Goal: Task Accomplishment & Management: Use online tool/utility

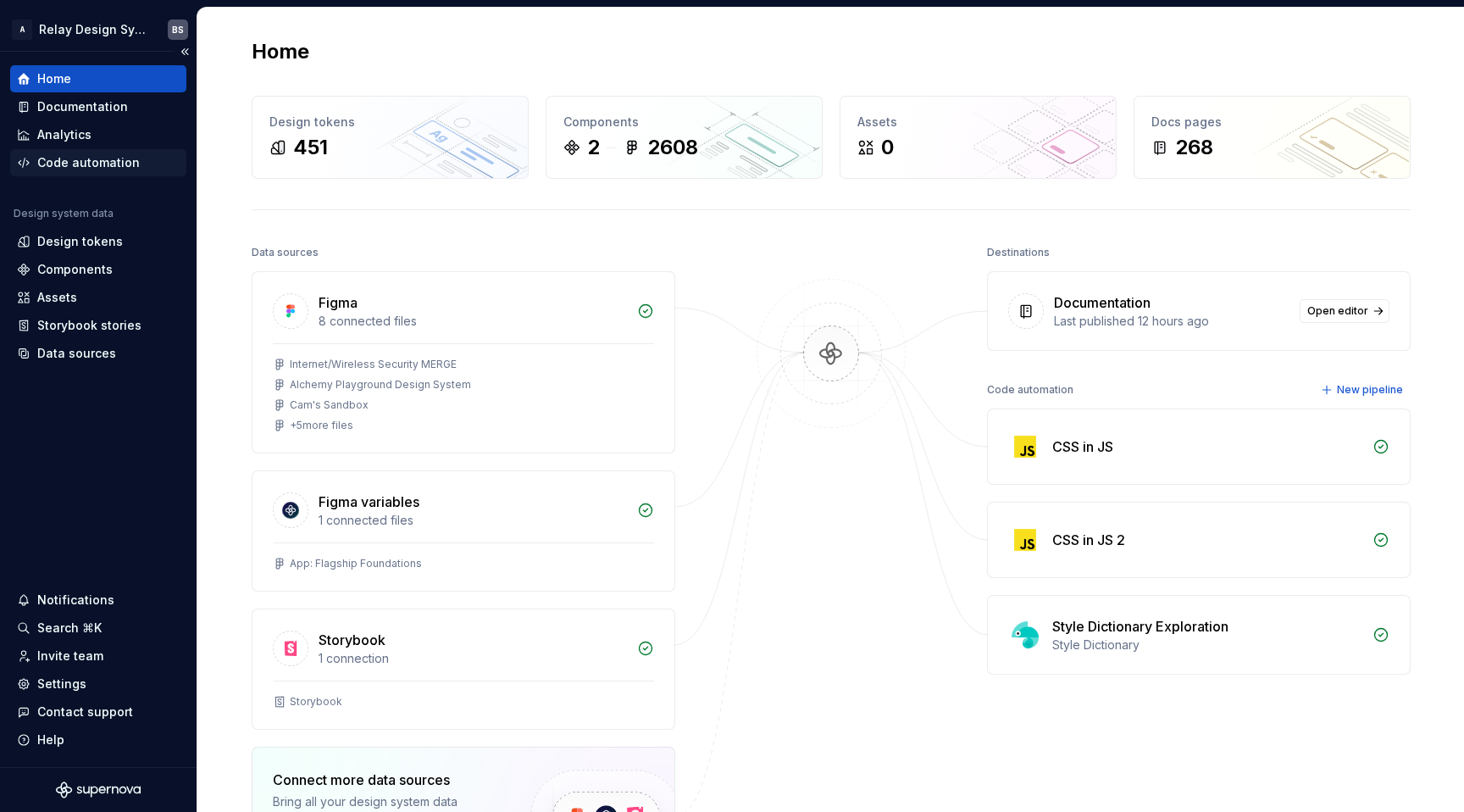
click at [101, 157] on div "Code automation" at bounding box center [88, 162] width 102 height 17
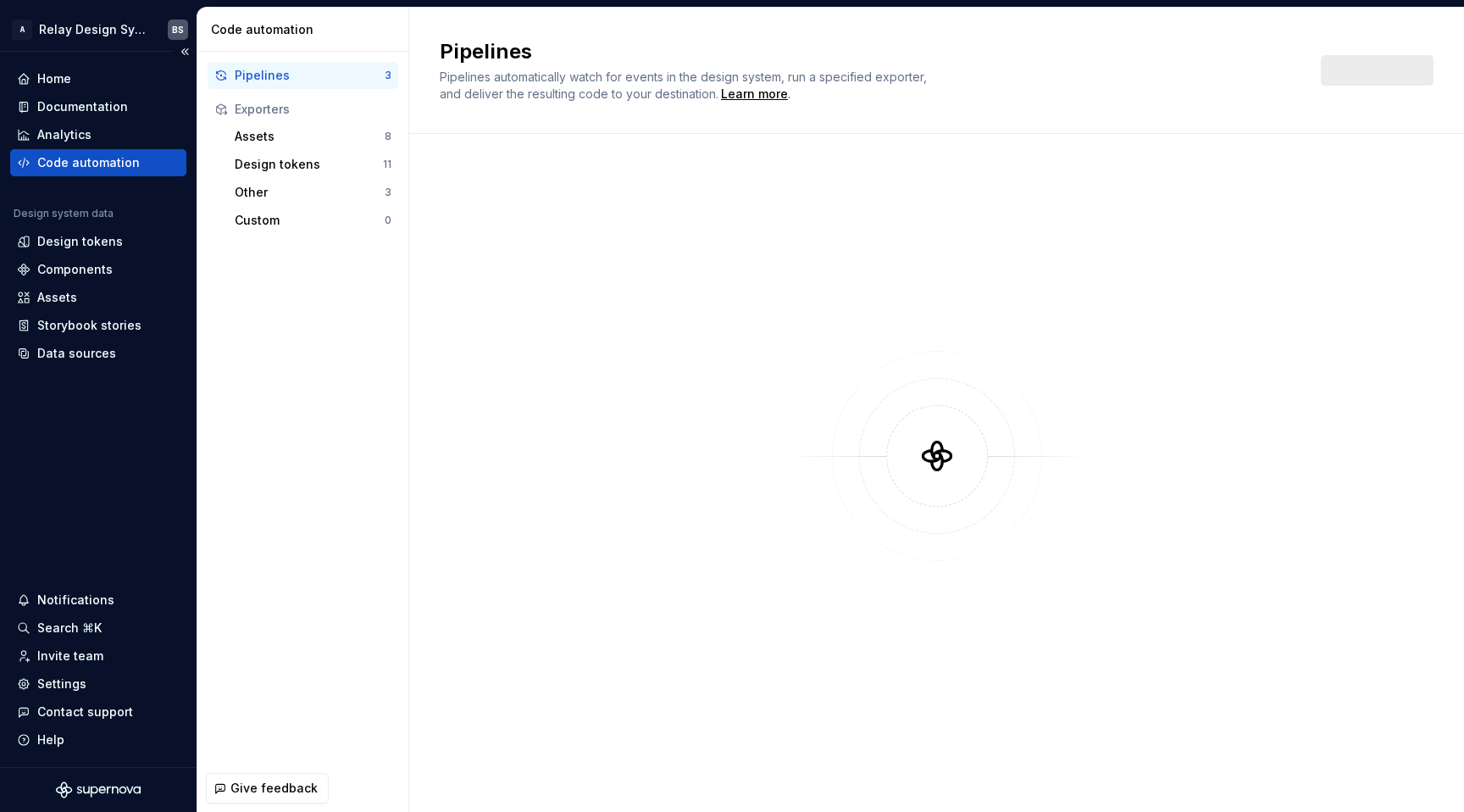
click at [143, 152] on div "Code automation" at bounding box center [97, 162] width 176 height 27
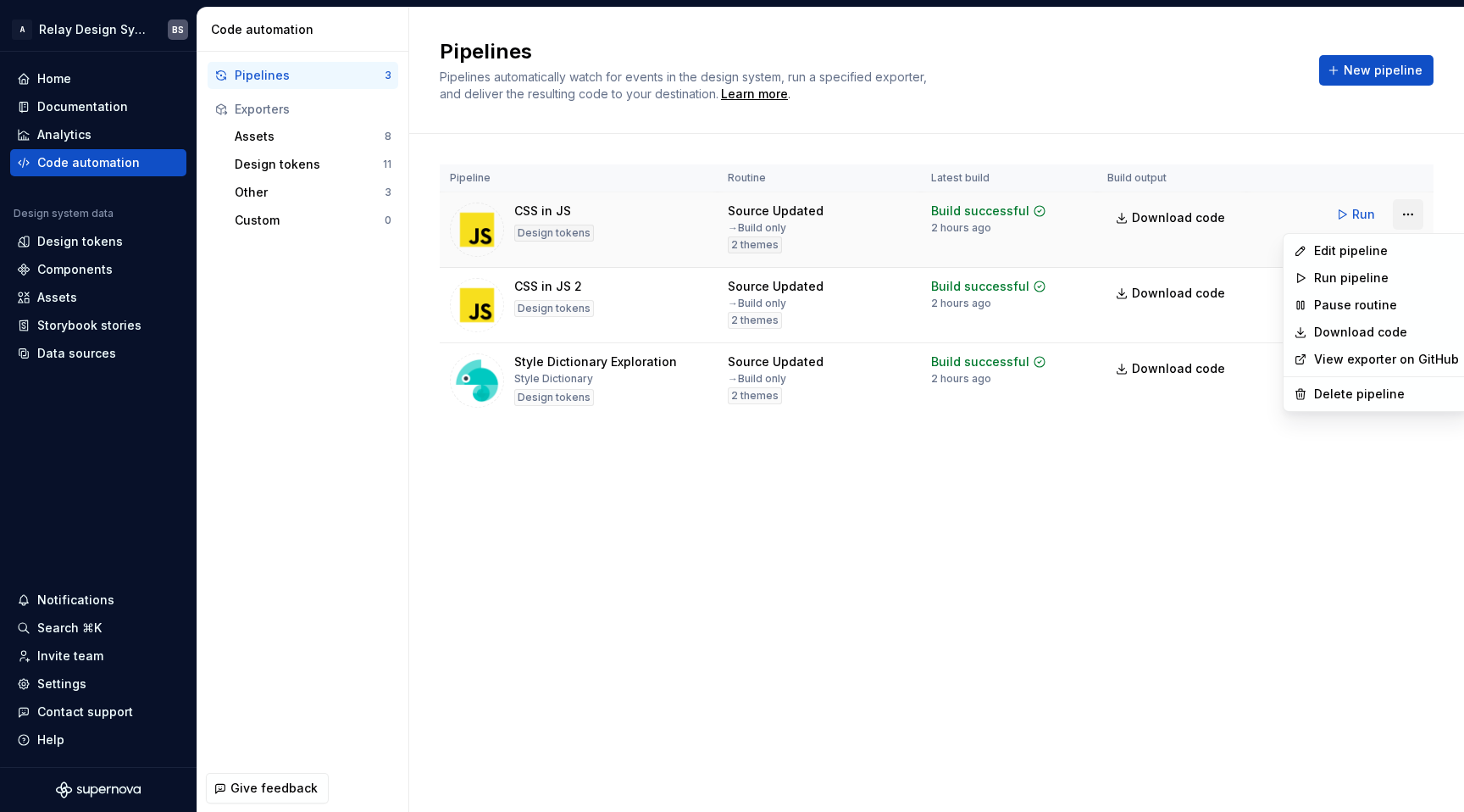
click at [1407, 212] on html "A Relay Design System BS Home Documentation Analytics Code automation Design sy…" at bounding box center [732, 406] width 1464 height 812
click at [1343, 251] on div "Edit pipeline" at bounding box center [1386, 250] width 145 height 17
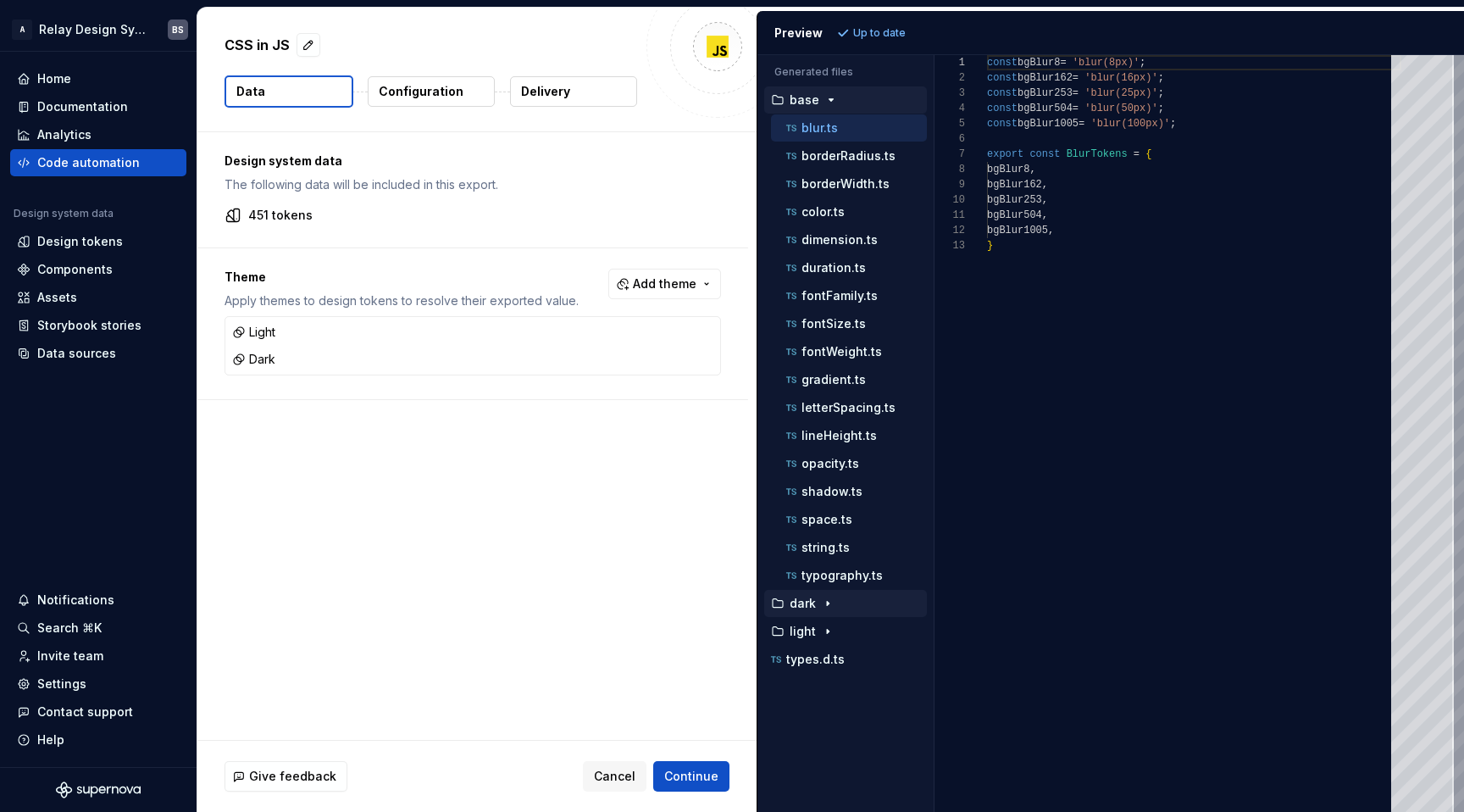
click at [820, 616] on div "dark" at bounding box center [846, 602] width 163 height 27
click at [813, 599] on p "dark" at bounding box center [803, 603] width 26 height 14
click at [810, 621] on div "color.ts" at bounding box center [849, 631] width 156 height 27
click at [814, 630] on p "color.ts" at bounding box center [823, 631] width 43 height 14
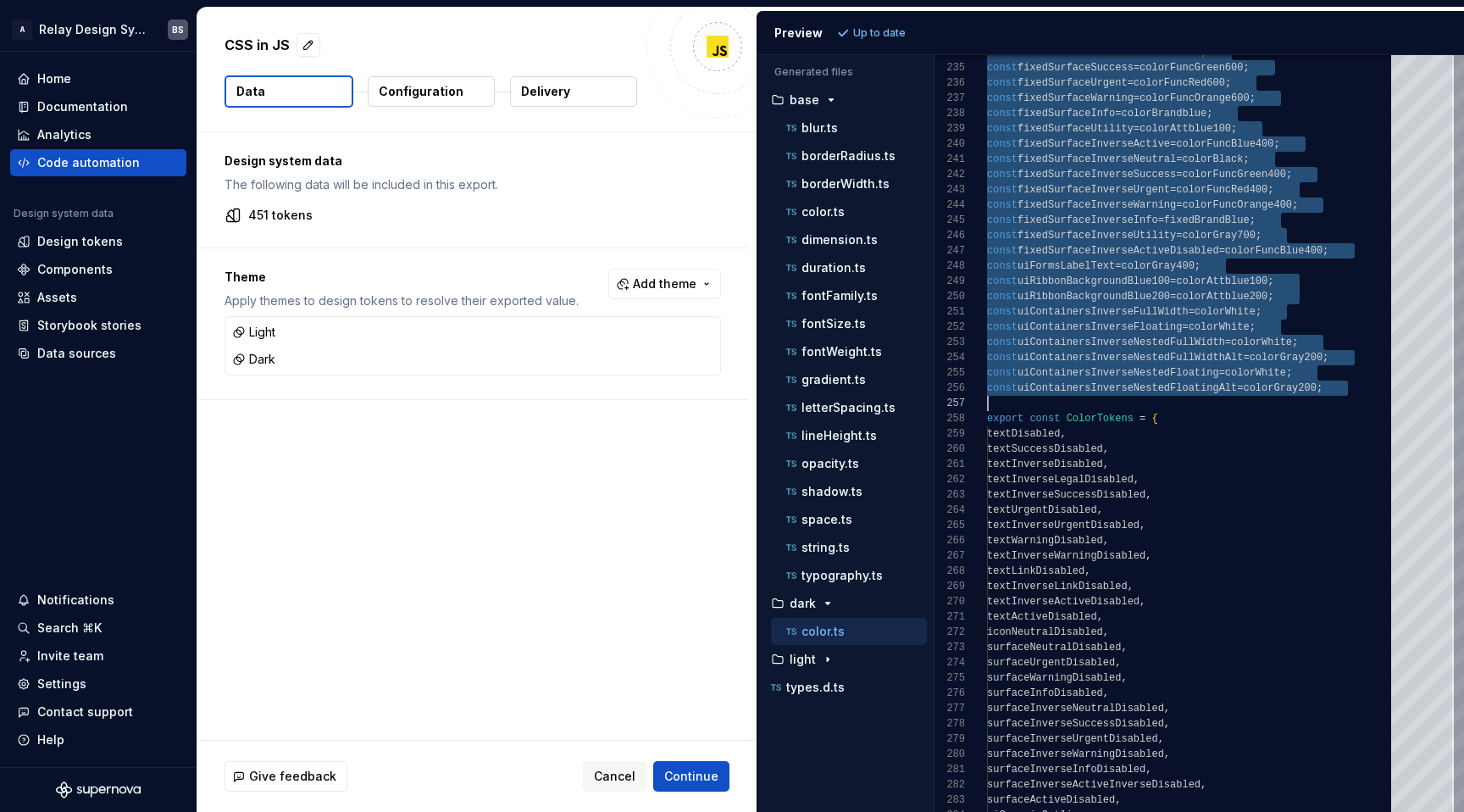
drag, startPoint x: 989, startPoint y: 64, endPoint x: 1356, endPoint y: 397, distance: 495.6
click at [810, 662] on p "light" at bounding box center [803, 660] width 26 height 14
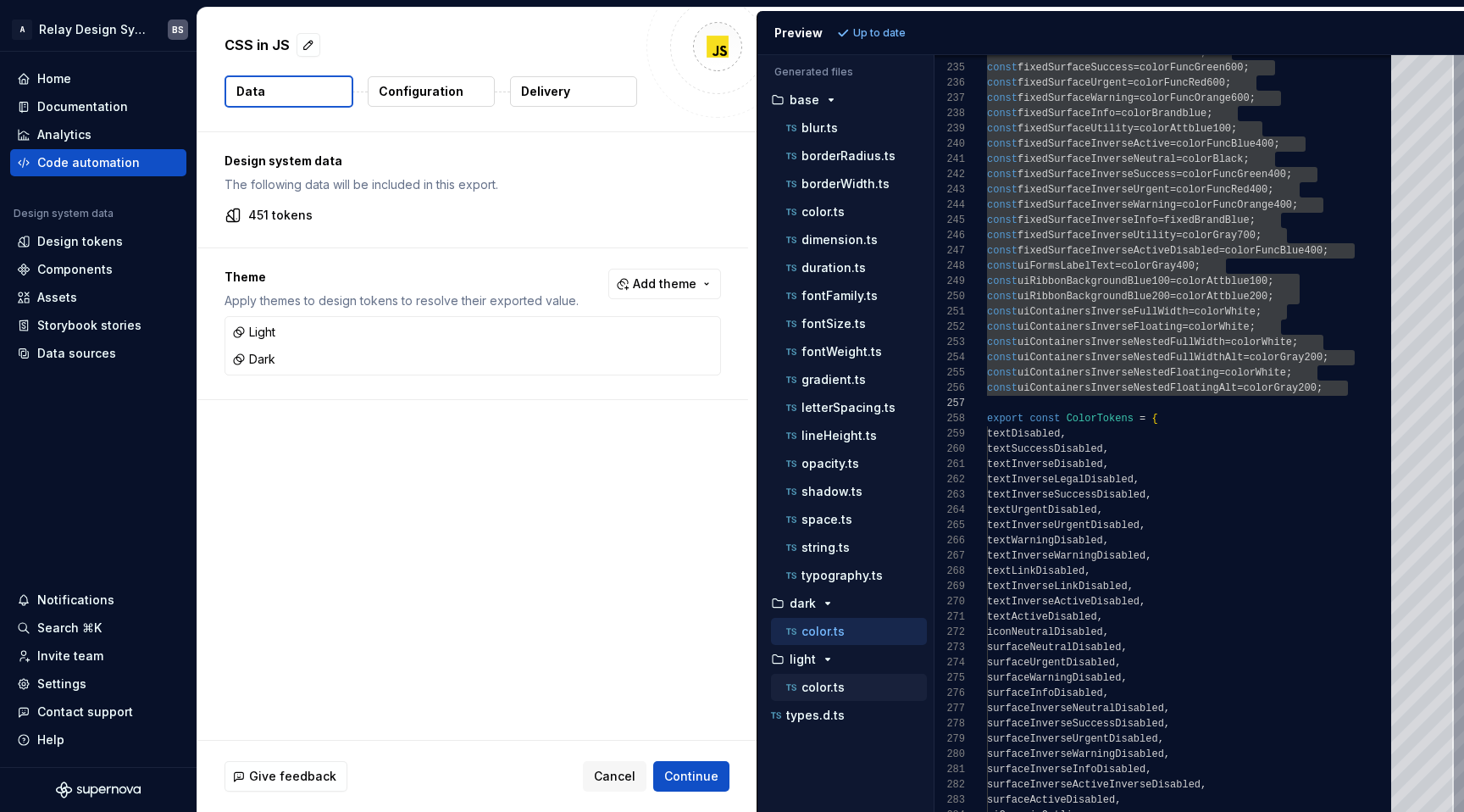
click at [810, 687] on p "color.ts" at bounding box center [823, 688] width 43 height 14
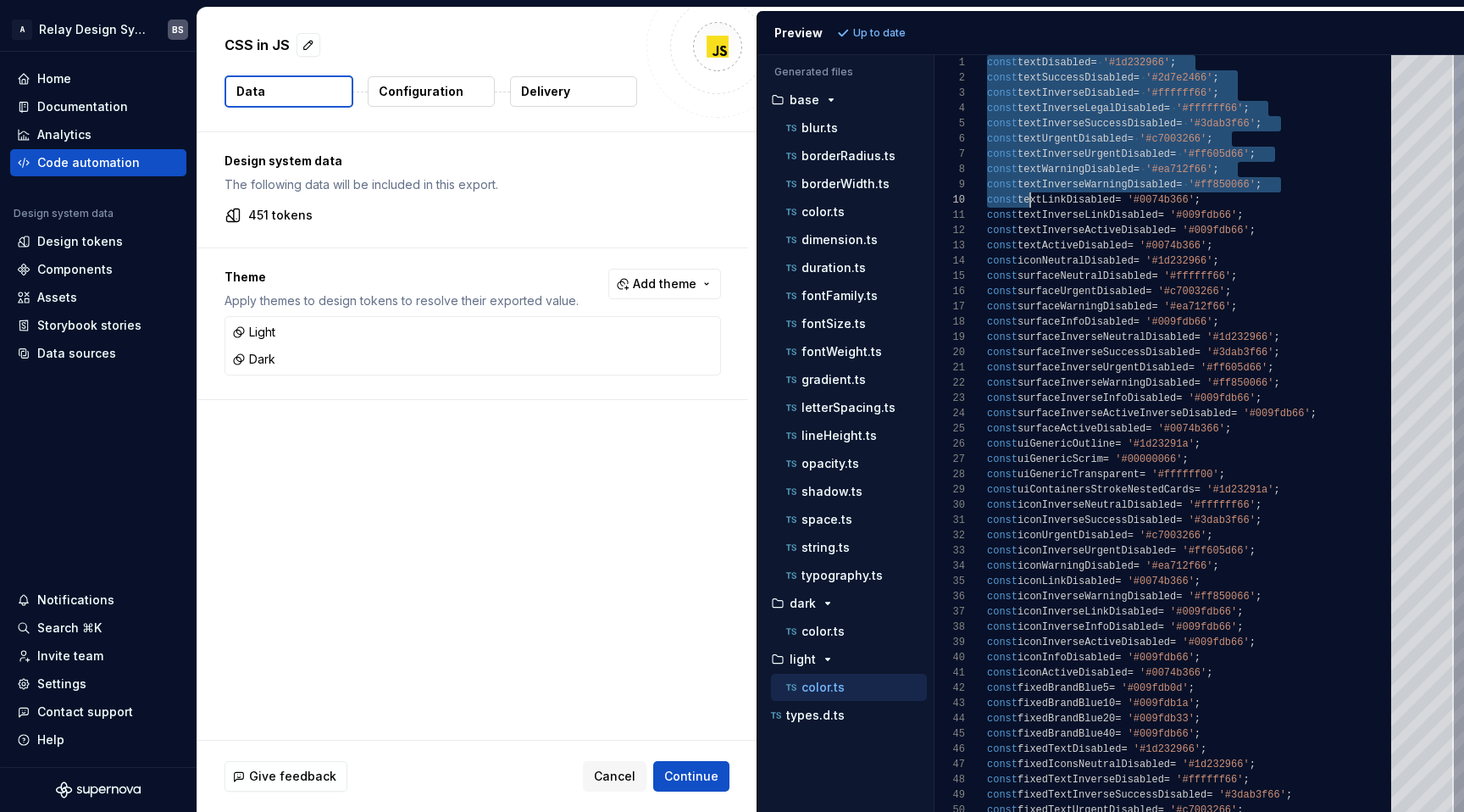
scroll to position [0, 43]
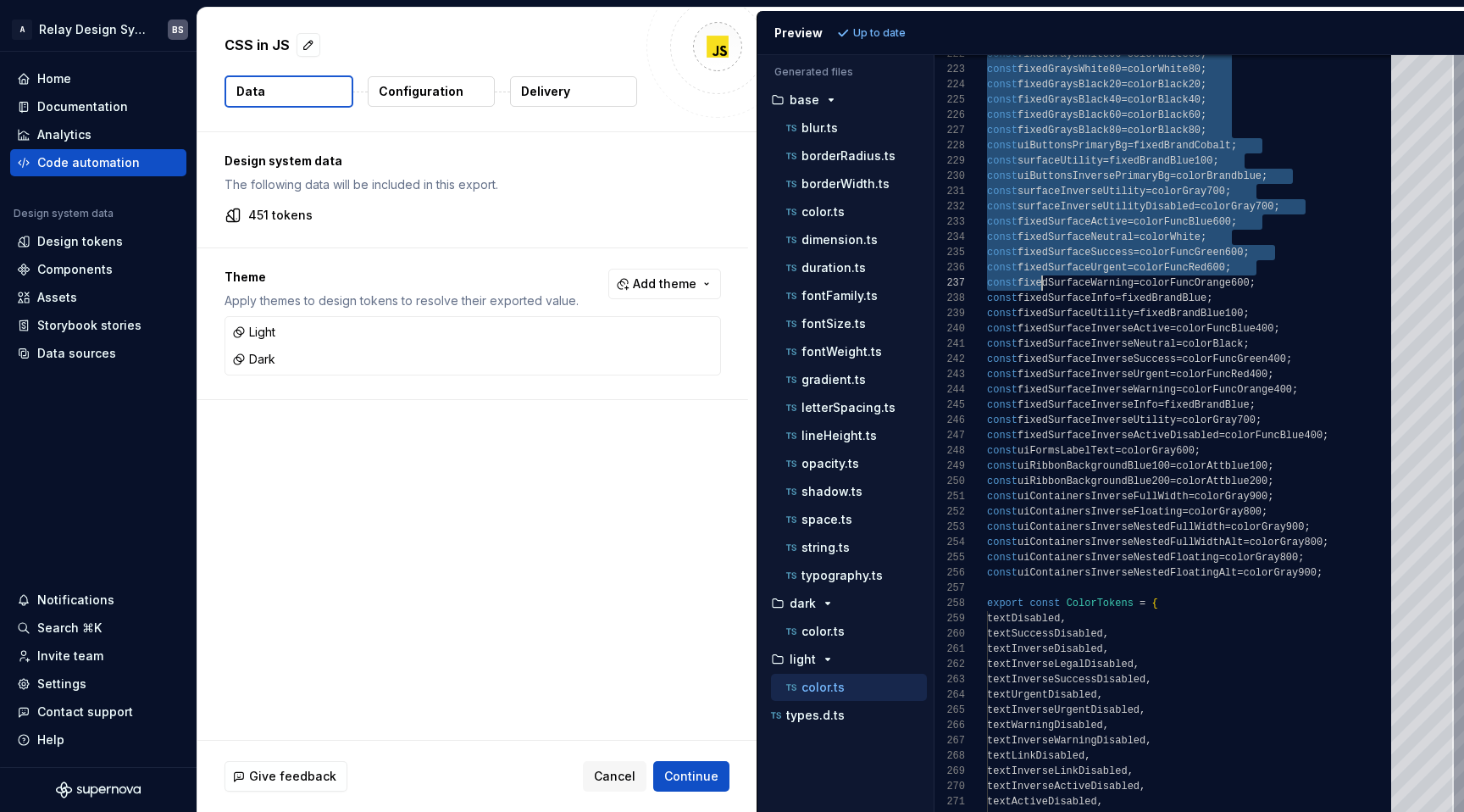
type textarea "**********"
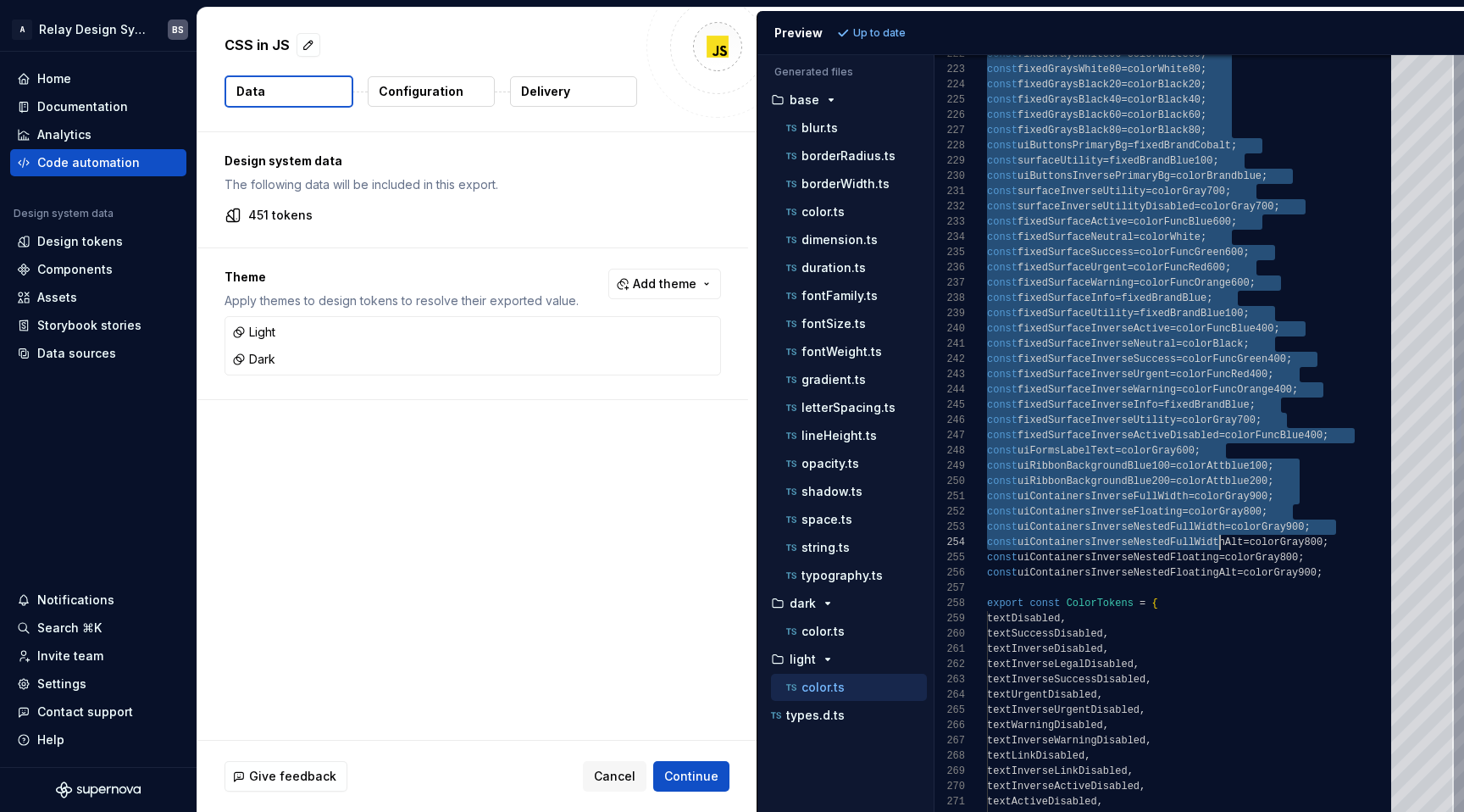
scroll to position [0, 0]
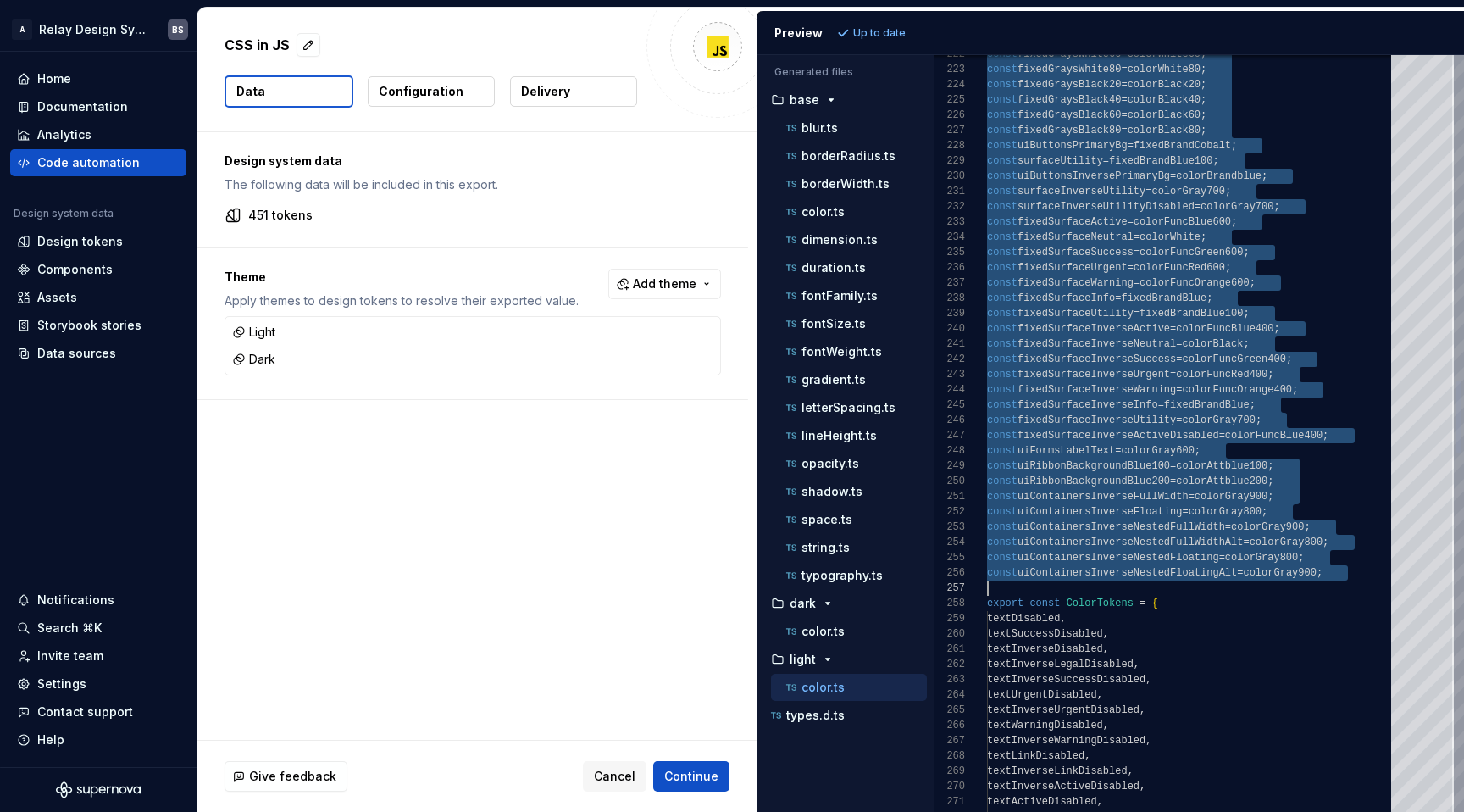
drag, startPoint x: 988, startPoint y: 66, endPoint x: 1360, endPoint y: 585, distance: 638.5
